Goal: Information Seeking & Learning: Learn about a topic

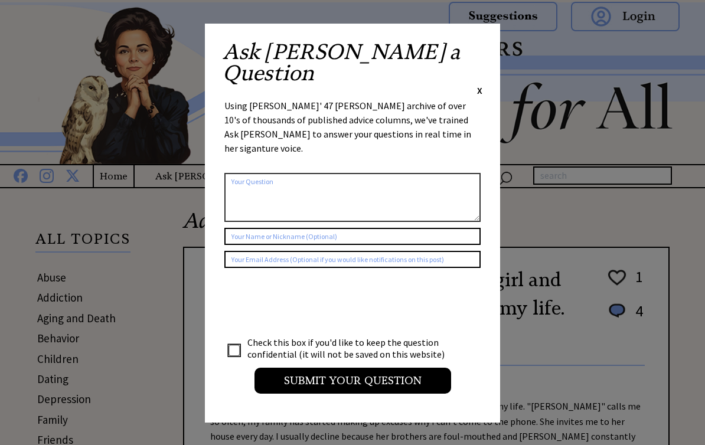
click at [481, 84] on span "X" at bounding box center [479, 90] width 5 height 12
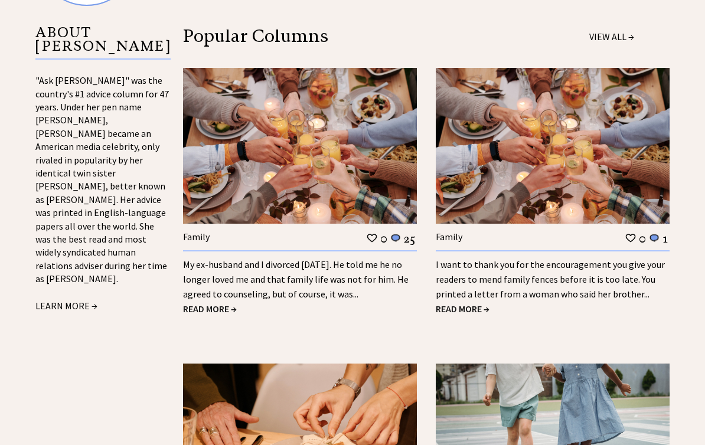
scroll to position [1132, 0]
click at [217, 303] on span "READ MORE →" at bounding box center [210, 309] width 54 height 12
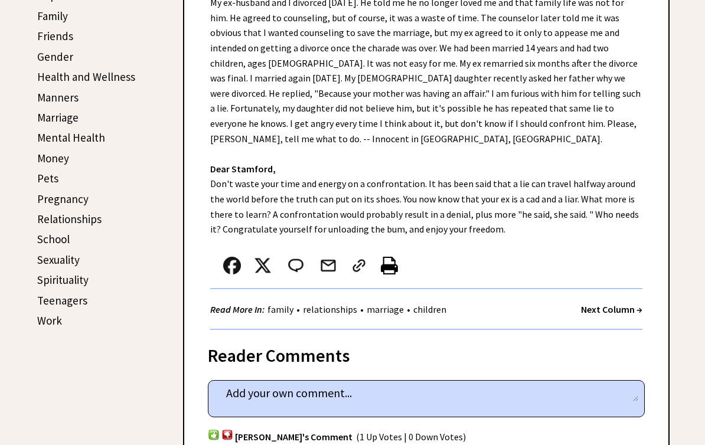
scroll to position [404, 0]
click at [48, 97] on link "Manners" at bounding box center [57, 97] width 41 height 14
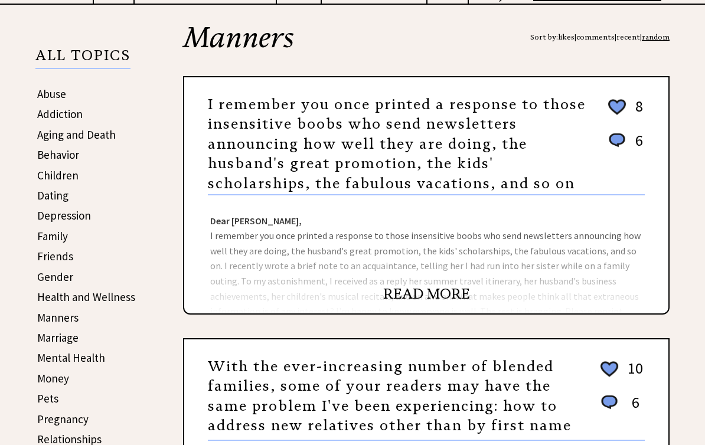
scroll to position [186, 0]
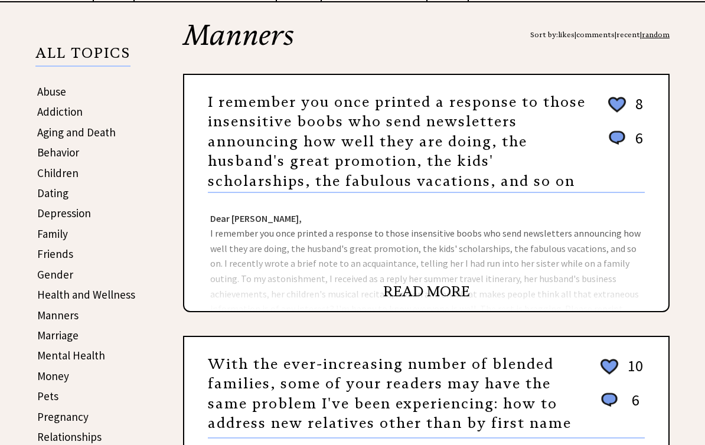
click at [413, 299] on link "READ MORE" at bounding box center [426, 292] width 87 height 18
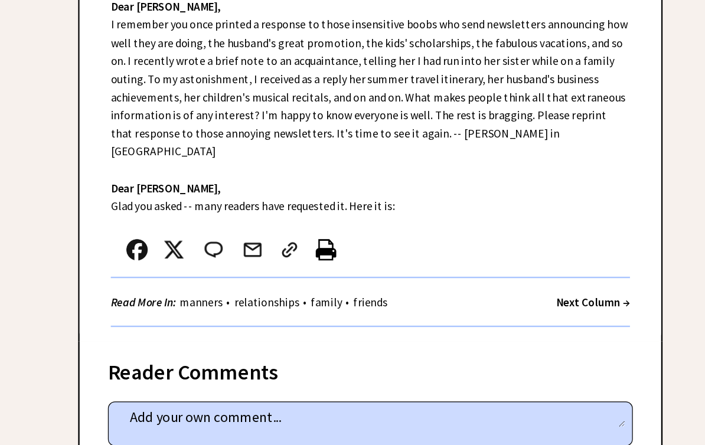
scroll to position [480, 0]
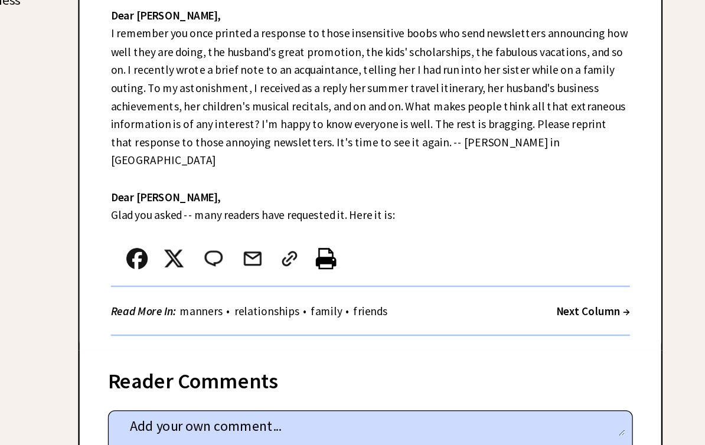
click at [381, 207] on img at bounding box center [389, 216] width 17 height 18
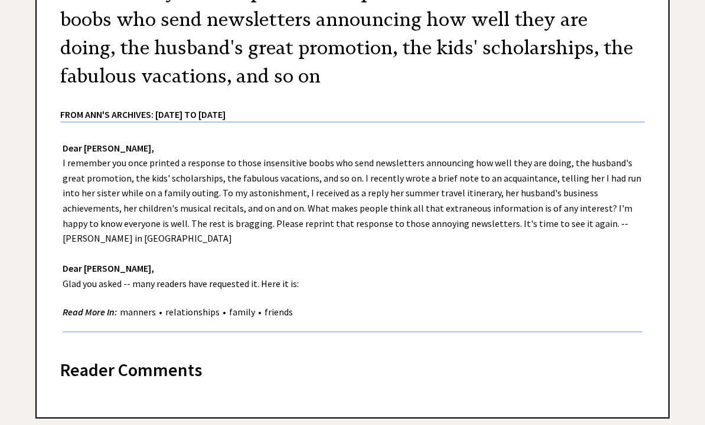
scroll to position [204, 0]
click at [140, 307] on link "manners" at bounding box center [138, 313] width 42 height 12
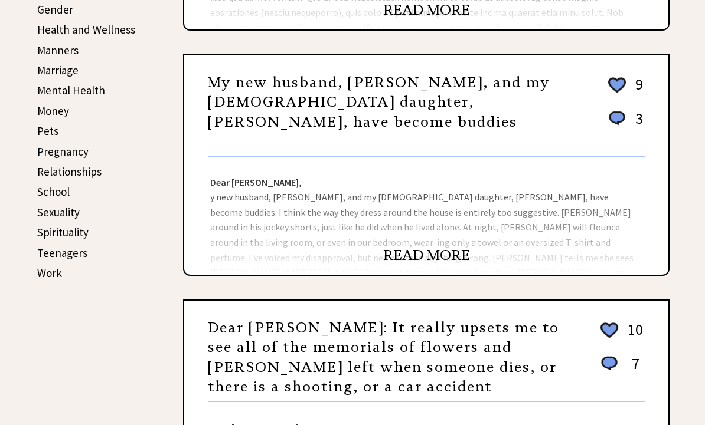
scroll to position [451, 0]
click at [419, 261] on link "READ MORE" at bounding box center [426, 256] width 87 height 18
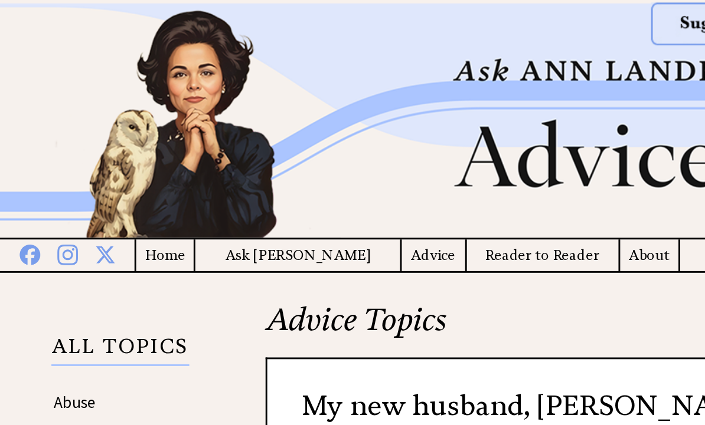
click at [277, 184] on h4 "Advice" at bounding box center [299, 176] width 44 height 15
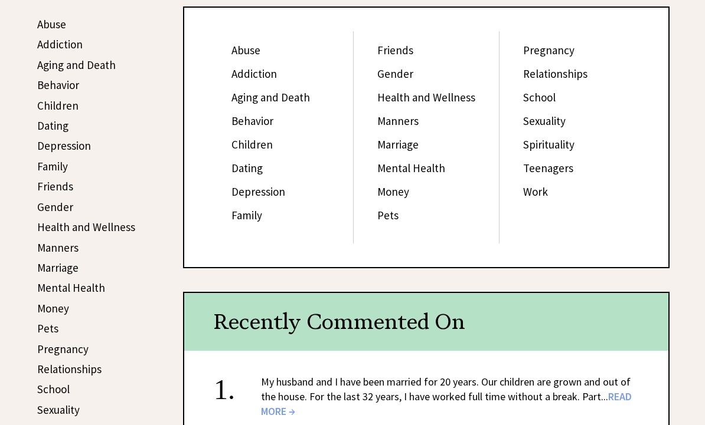
scroll to position [254, 0]
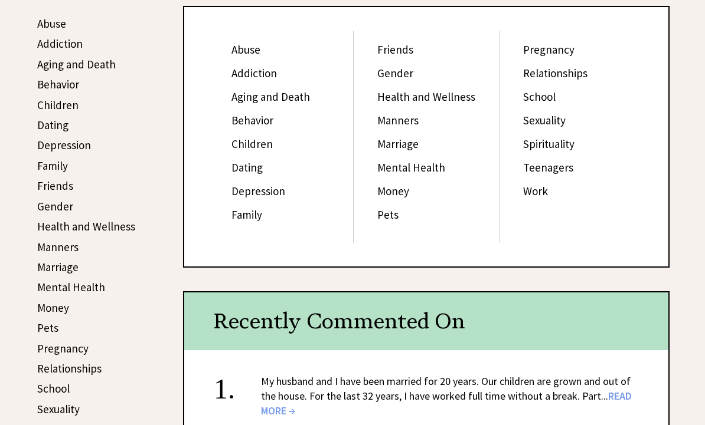
click at [394, 175] on link "Mental Health" at bounding box center [411, 168] width 68 height 14
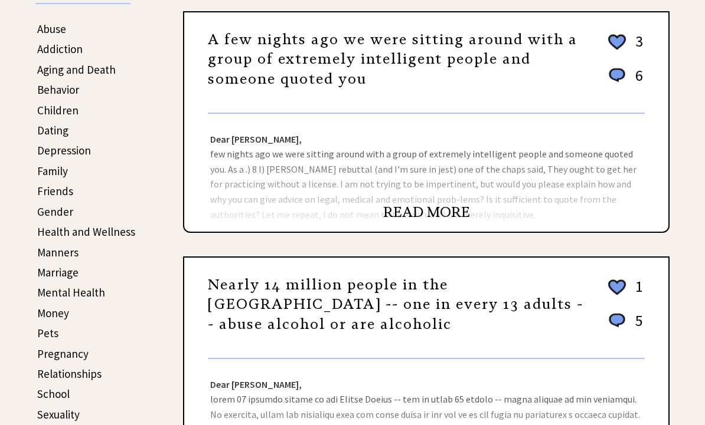
scroll to position [248, 0]
click at [424, 221] on link "READ MORE" at bounding box center [426, 213] width 87 height 18
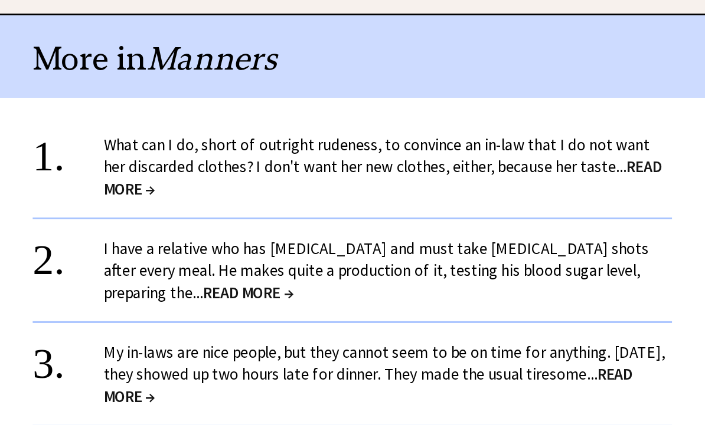
scroll to position [1063, 0]
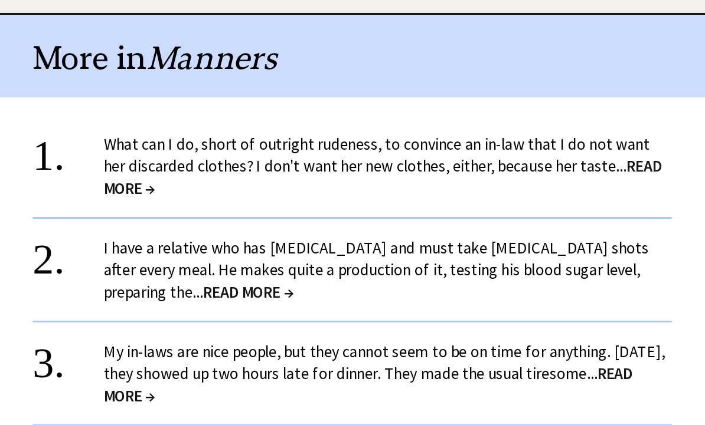
click at [387, 304] on span "READ MORE →" at bounding box center [357, 311] width 60 height 14
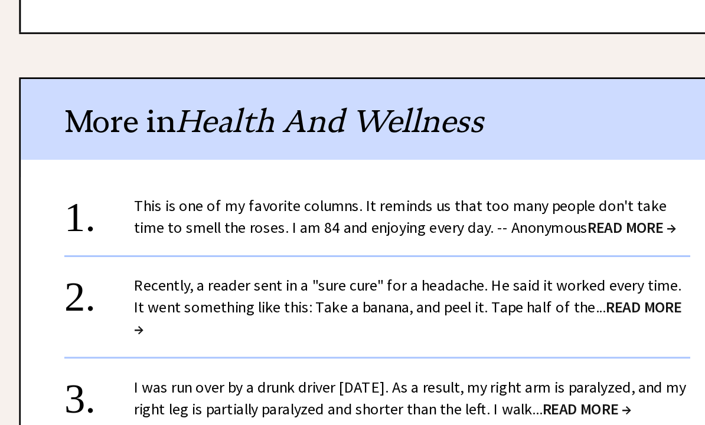
scroll to position [1117, 0]
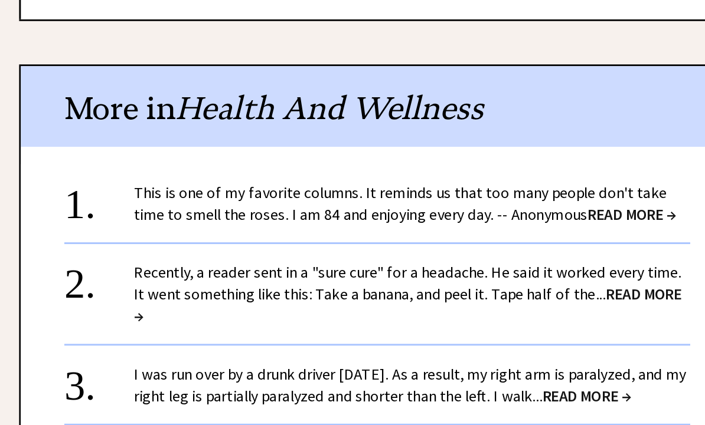
click at [425, 303] on span "READ MORE →" at bounding box center [447, 317] width 372 height 28
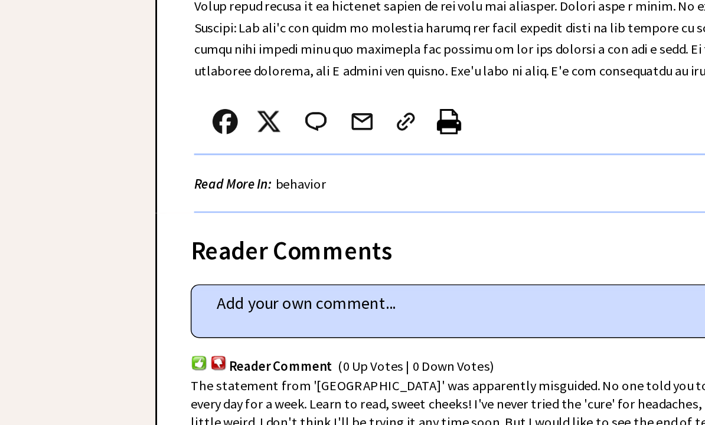
scroll to position [688, 0]
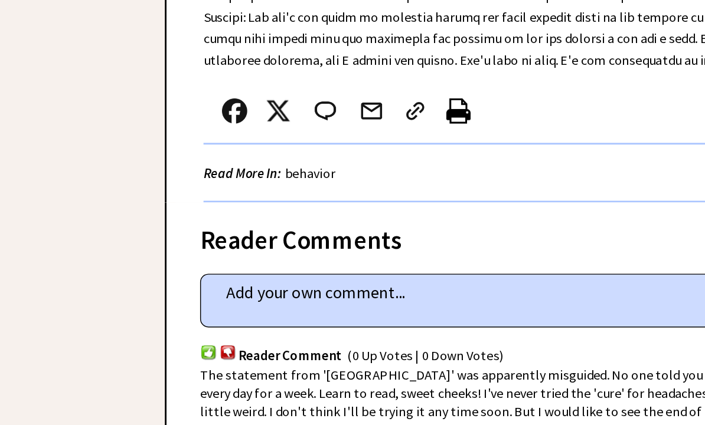
click at [491, 296] on textarea at bounding box center [426, 305] width 424 height 18
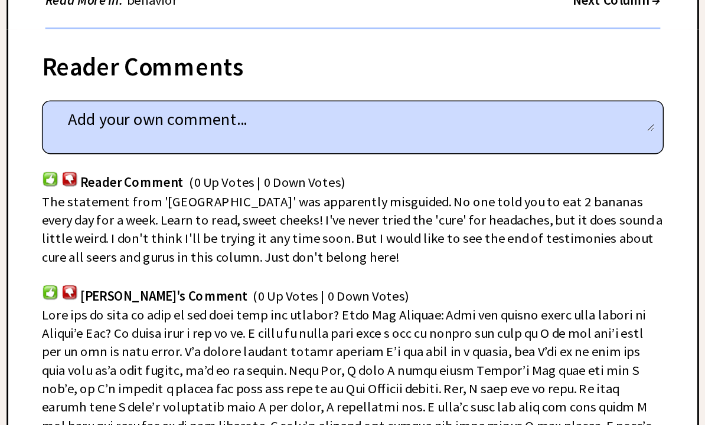
scroll to position [810, 0]
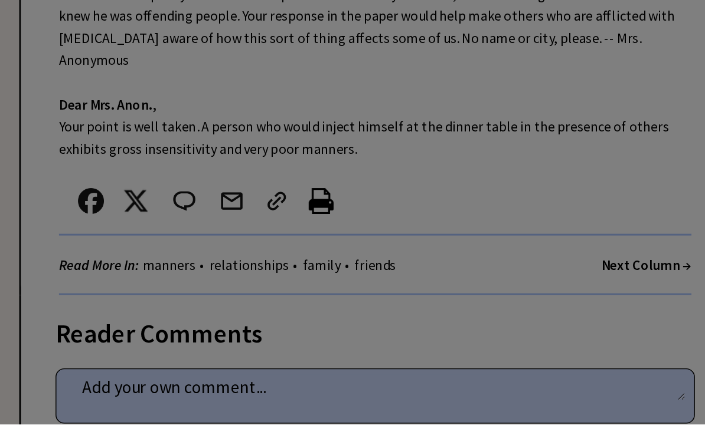
scroll to position [218, 0]
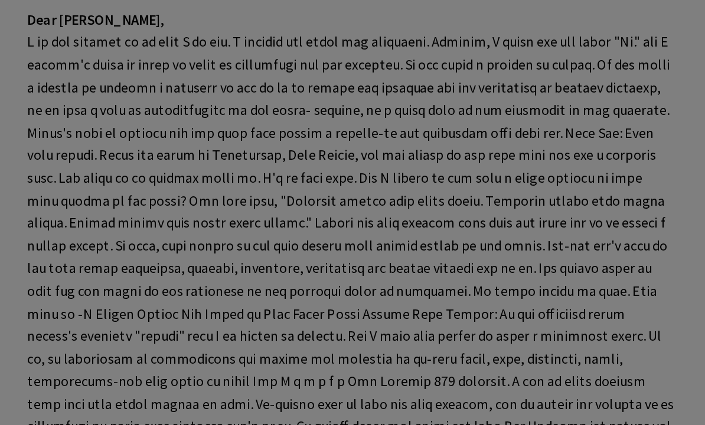
scroll to position [218, 0]
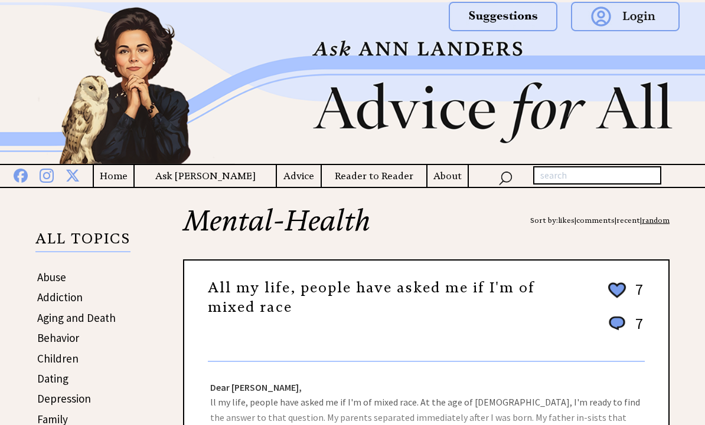
scroll to position [218, 0]
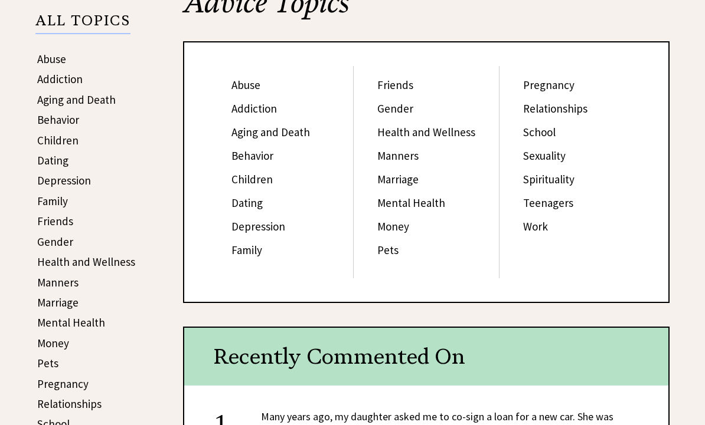
scroll to position [218, 0]
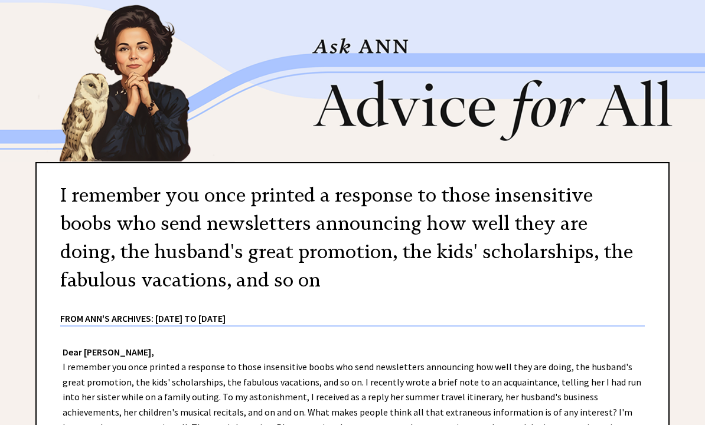
scroll to position [244, 0]
